Goal: Navigation & Orientation: Find specific page/section

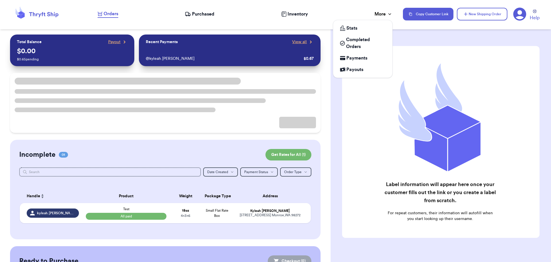
click at [389, 14] on icon at bounding box center [390, 14] width 6 height 6
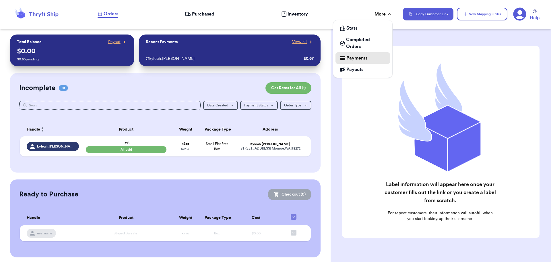
click at [367, 56] on span "Payments" at bounding box center [357, 58] width 21 height 7
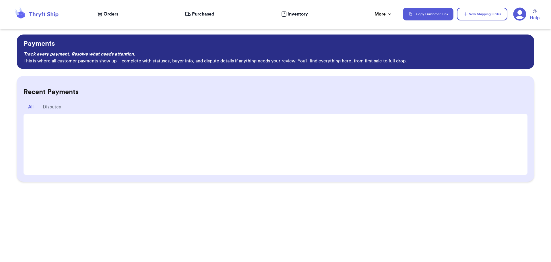
click at [49, 16] on icon at bounding box center [43, 14] width 29 height 5
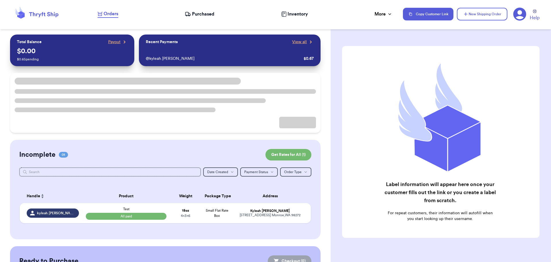
click at [57, 16] on icon at bounding box center [43, 14] width 29 height 5
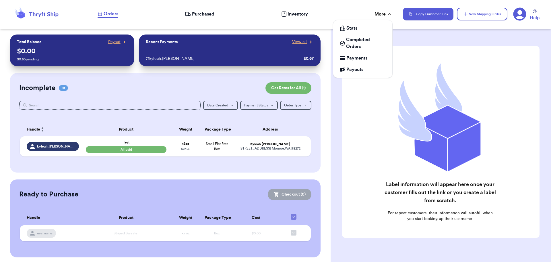
click at [375, 15] on div "More" at bounding box center [384, 14] width 18 height 7
click at [359, 44] on span "Completed Orders" at bounding box center [365, 43] width 39 height 14
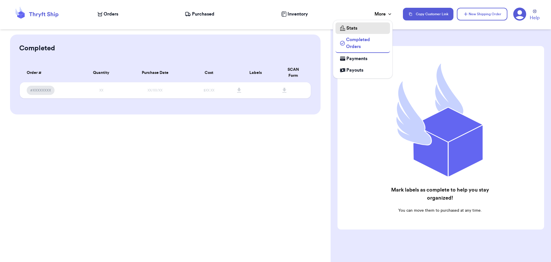
click at [354, 30] on span "Stats" at bounding box center [352, 28] width 11 height 7
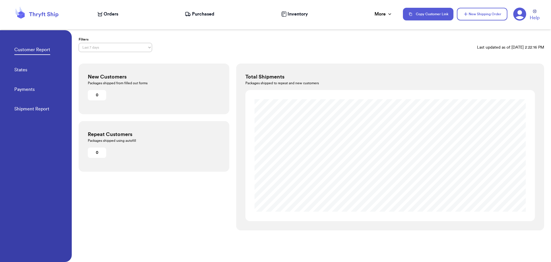
click at [303, 13] on span "Inventory" at bounding box center [298, 14] width 20 height 7
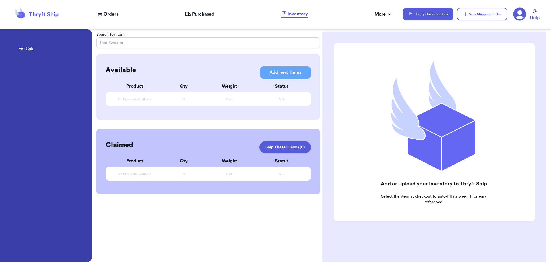
click at [101, 14] on icon at bounding box center [100, 14] width 5 height 5
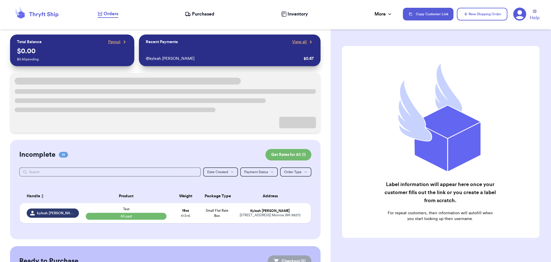
click at [54, 18] on icon at bounding box center [37, 14] width 46 height 16
click at [37, 16] on icon at bounding box center [37, 14] width 46 height 16
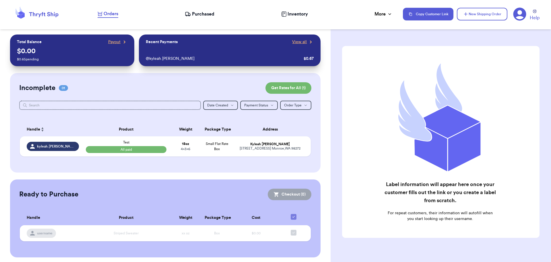
click at [518, 15] on icon at bounding box center [520, 14] width 13 height 13
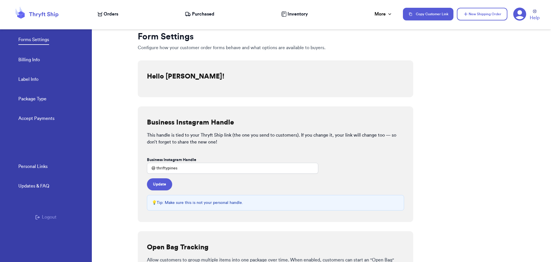
click at [44, 118] on link "Accept Payments" at bounding box center [36, 119] width 36 height 8
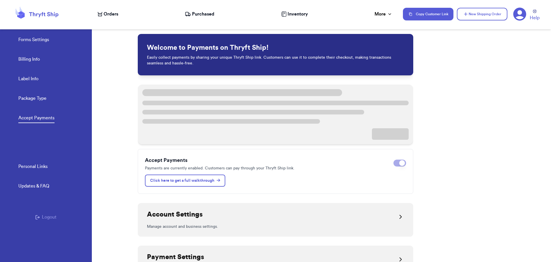
scroll to position [123, 0]
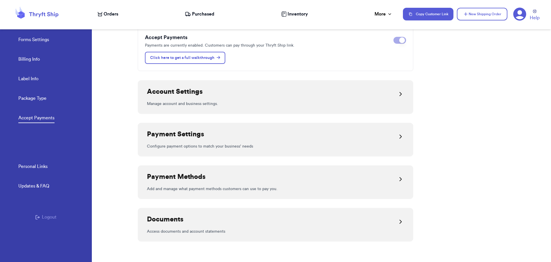
click at [352, 182] on div "Payment Methods" at bounding box center [275, 179] width 257 height 14
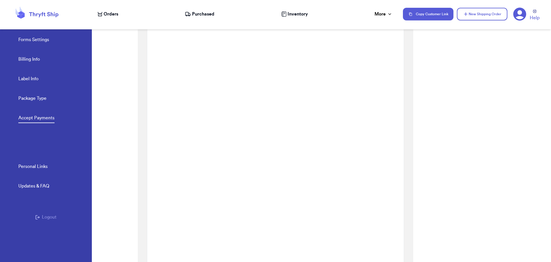
scroll to position [266, 0]
